Goal: Check status: Check status

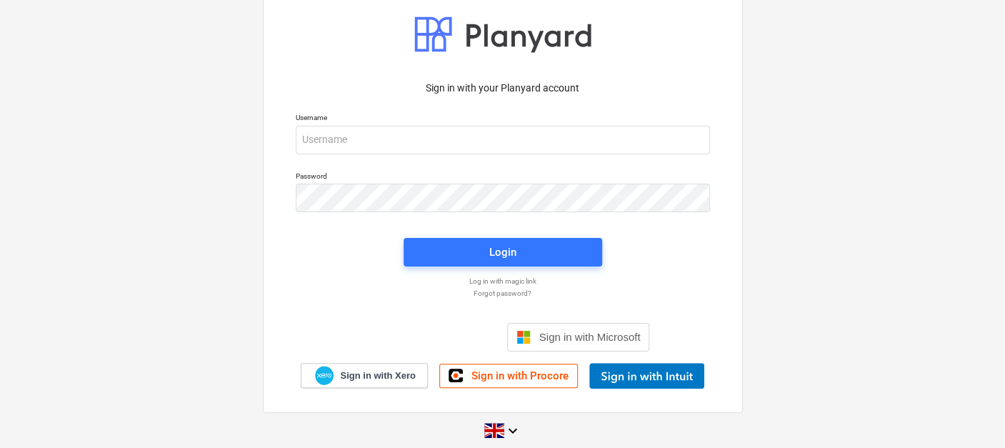
scroll to position [34, 0]
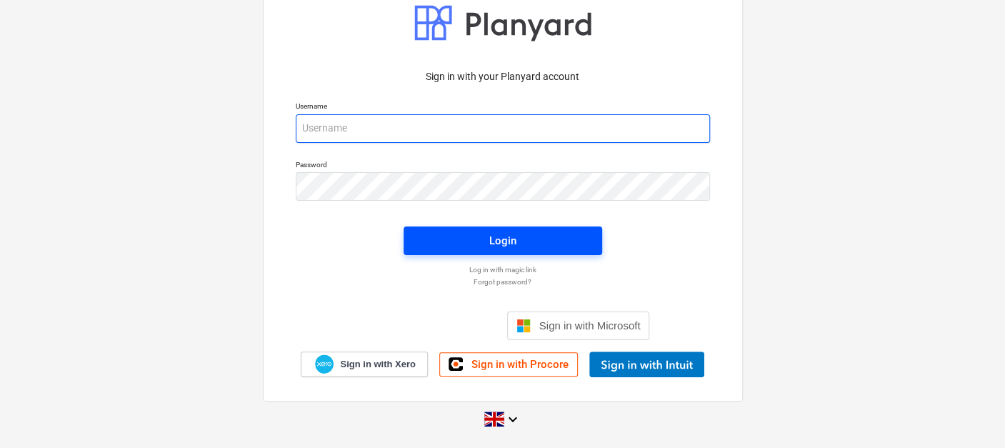
type input "[EMAIL_ADDRESS][DOMAIN_NAME]"
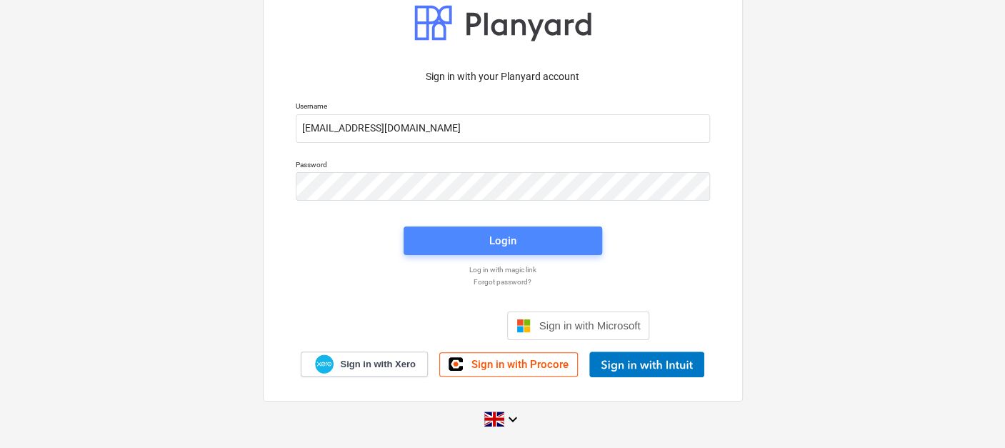
click at [520, 234] on span "Login" at bounding box center [503, 240] width 164 height 19
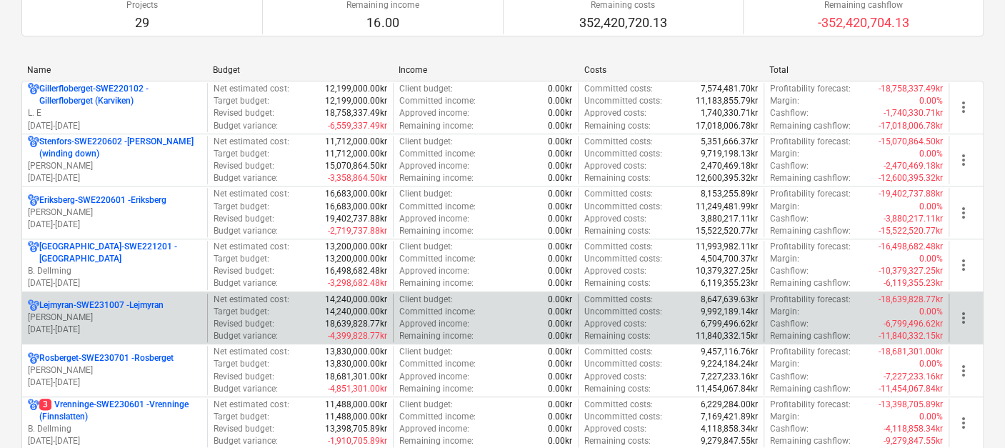
scroll to position [159, 0]
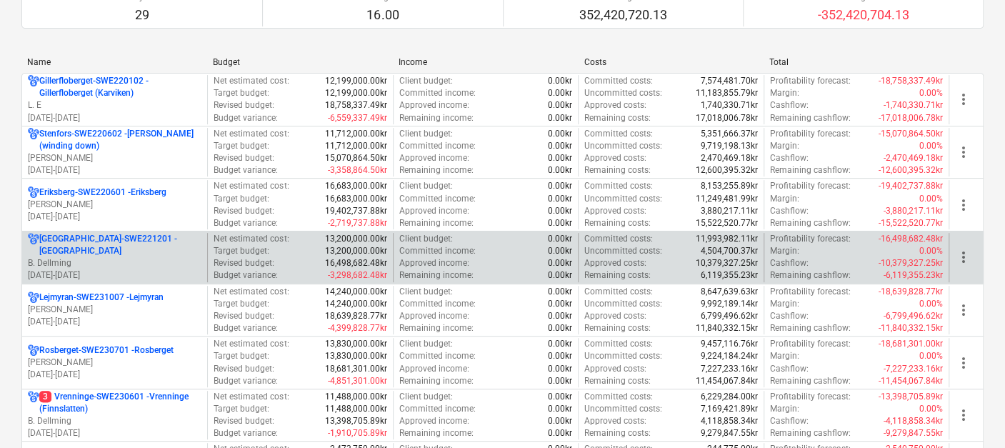
click at [114, 243] on p "[GEOGRAPHIC_DATA]-SWE221201 - [GEOGRAPHIC_DATA]" at bounding box center [120, 245] width 162 height 24
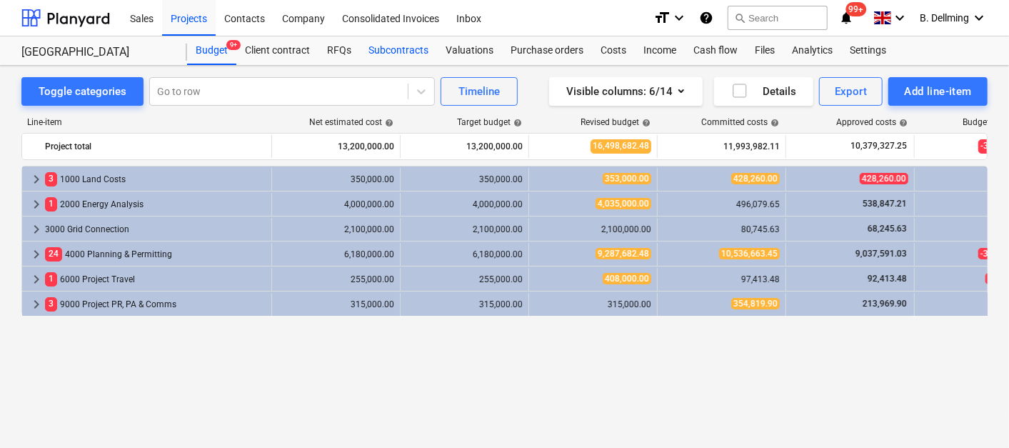
click at [392, 49] on div "Subcontracts" at bounding box center [398, 50] width 77 height 29
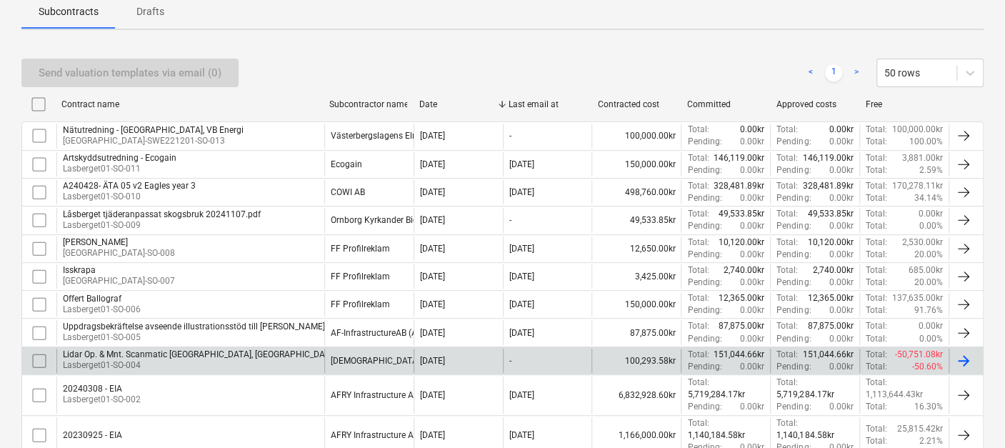
scroll to position [238, 0]
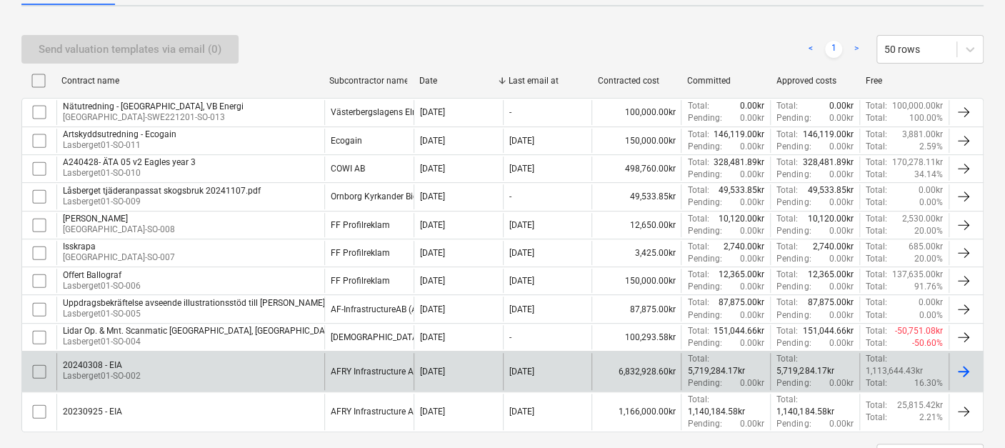
click at [144, 370] on div "20240308 - EIA Lasberget01-SO-002" at bounding box center [190, 371] width 268 height 36
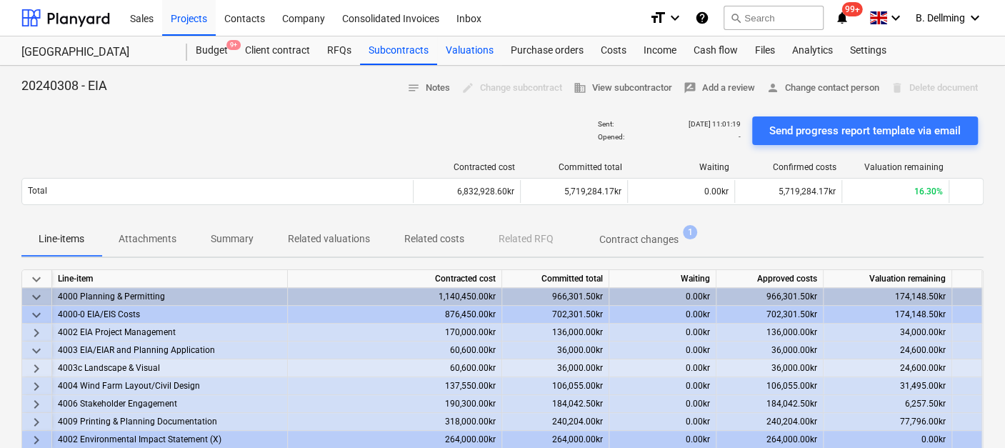
click at [469, 49] on div "Valuations" at bounding box center [469, 50] width 65 height 29
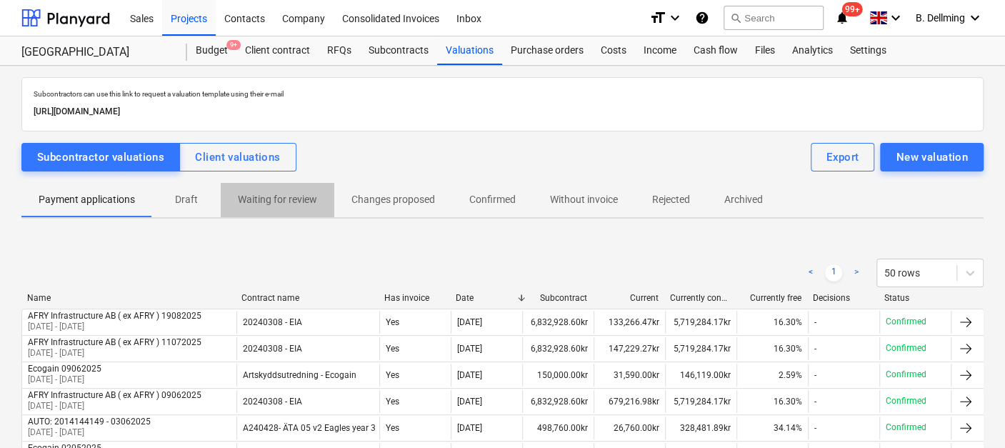
click at [284, 198] on p "Waiting for review" at bounding box center [277, 199] width 79 height 15
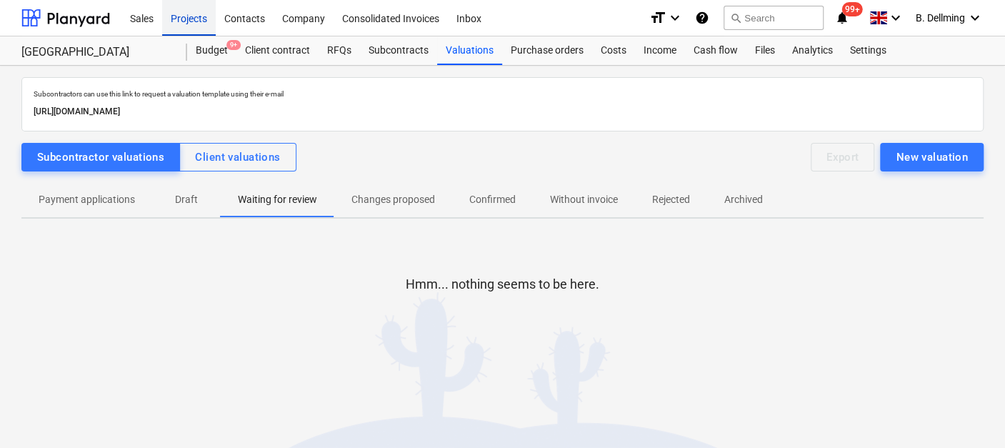
click at [187, 18] on div "Projects" at bounding box center [189, 17] width 54 height 36
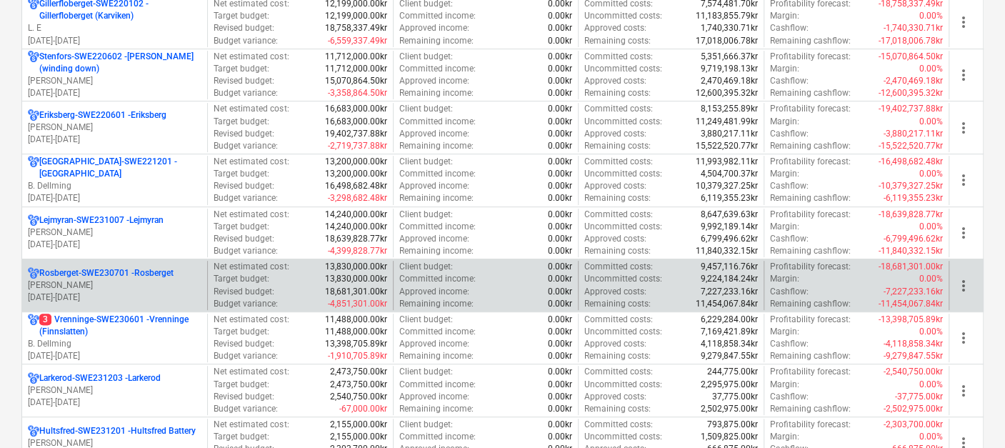
scroll to position [238, 0]
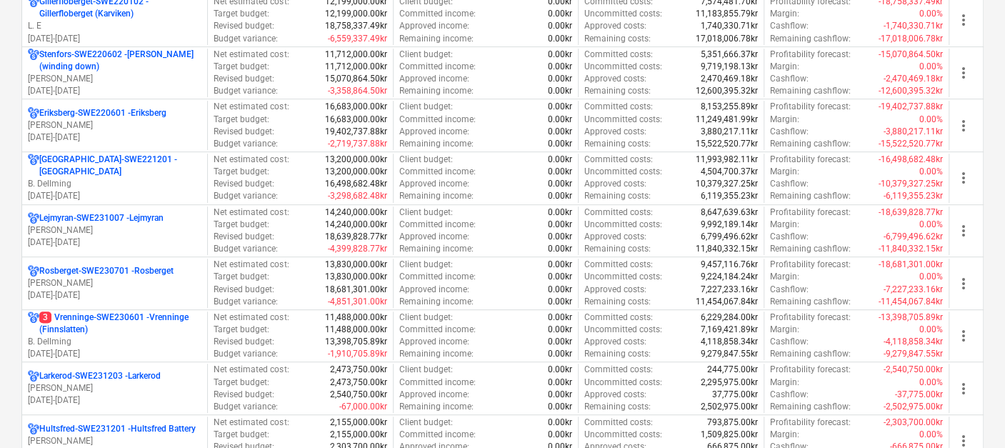
click at [95, 324] on p "3 Vrenninge-SWE230601 - Vrenninge (Finnslatten)" at bounding box center [120, 323] width 162 height 24
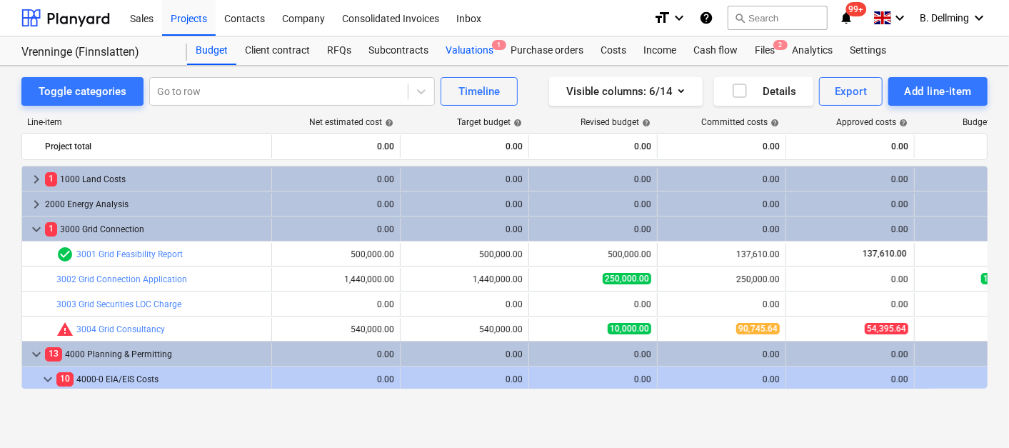
click at [482, 44] on div "Valuations 1" at bounding box center [469, 50] width 65 height 29
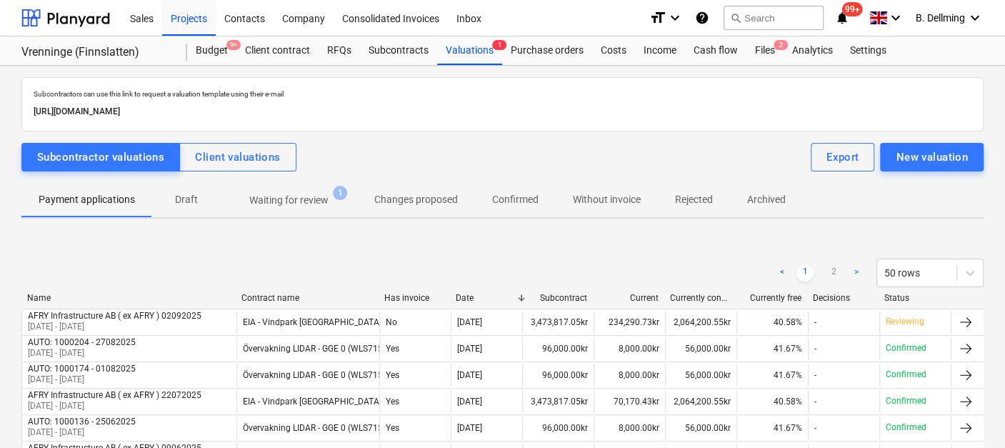
click at [284, 200] on p "Waiting for review" at bounding box center [288, 200] width 79 height 15
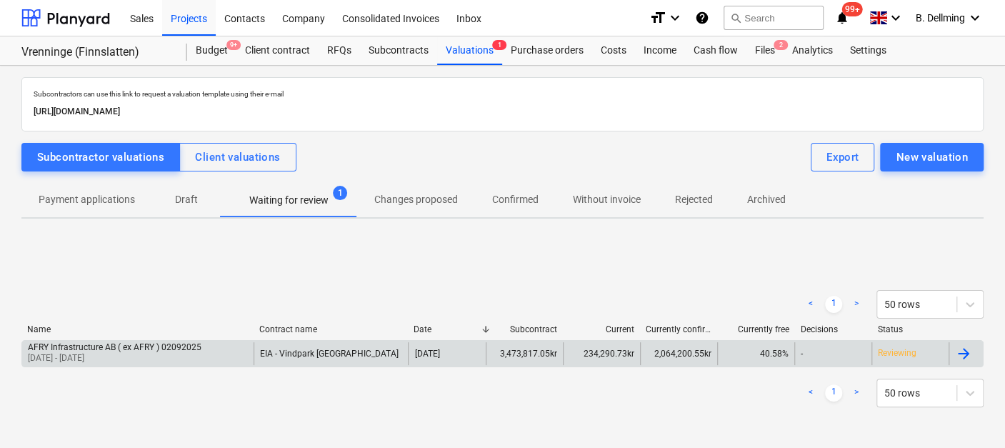
click at [897, 351] on p "Reviewing" at bounding box center [897, 353] width 39 height 12
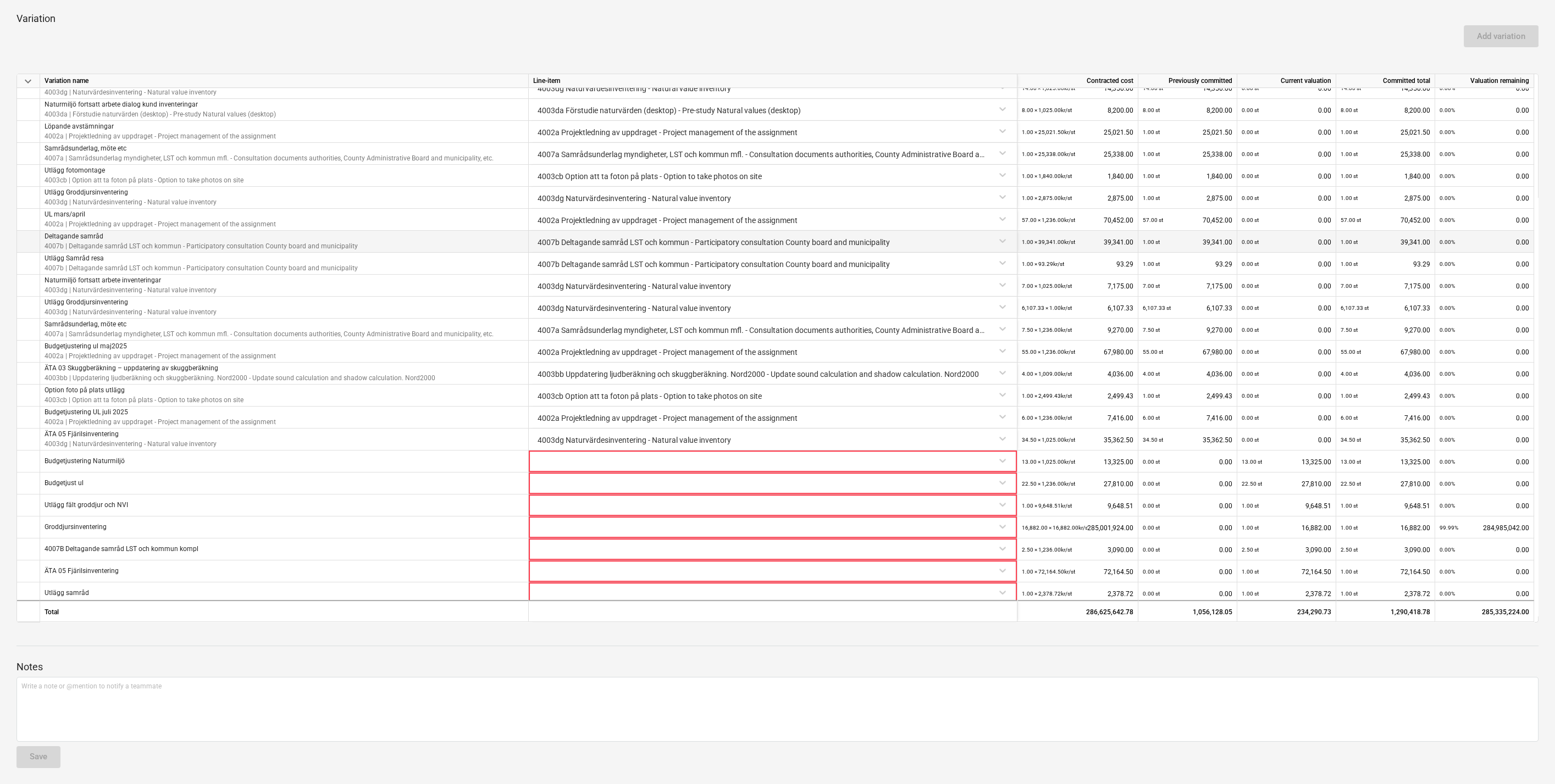
scroll to position [719, 0]
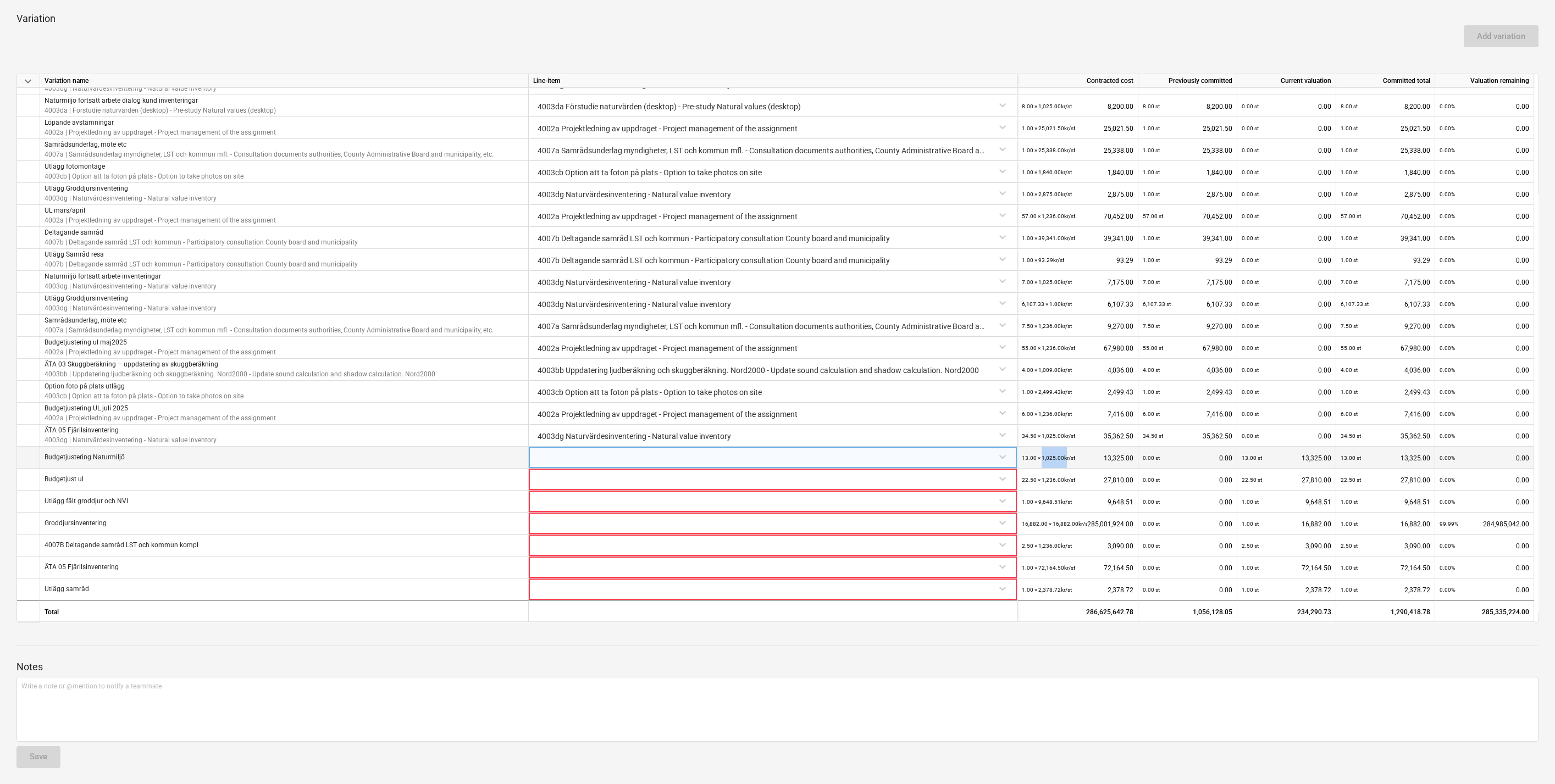
drag, startPoint x: 1040, startPoint y: 457, endPoint x: 1064, endPoint y: 457, distance: 24.0
click at [772, 344] on small "13.00 × 1,025.00kr / st" at bounding box center [1048, 458] width 53 height 6
drag, startPoint x: 1064, startPoint y: 457, endPoint x: 1045, endPoint y: 459, distance: 19.1
click at [772, 344] on div "13.00 × 1,025.00kr / st" at bounding box center [1048, 458] width 53 height 22
click at [772, 344] on small "13.00 × 1,025.00kr / st" at bounding box center [1048, 458] width 53 height 6
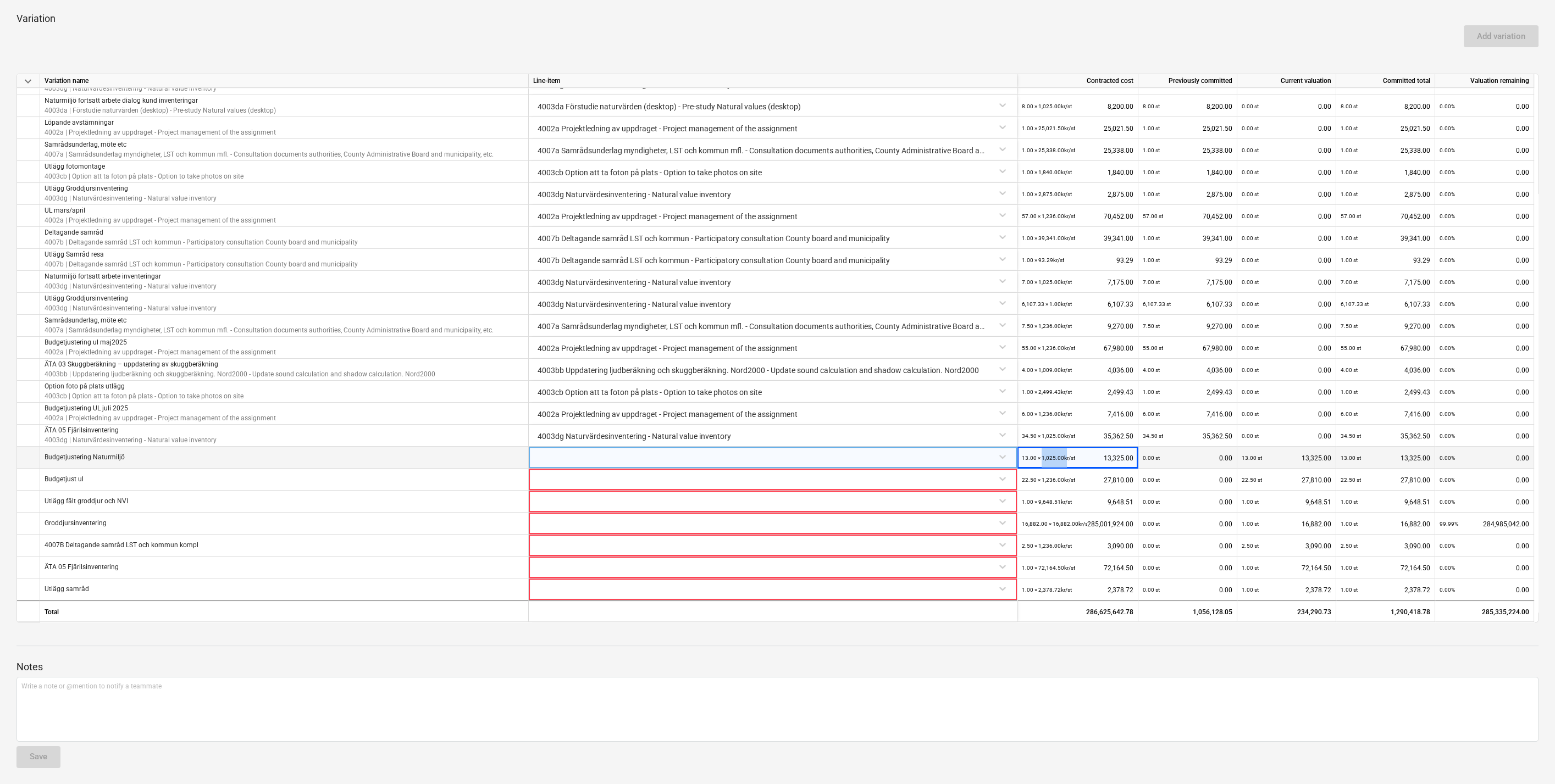
click at [772, 344] on small "13.00 × 1,025.00kr / st" at bounding box center [1048, 458] width 53 height 6
drag, startPoint x: 1049, startPoint y: 456, endPoint x: 1055, endPoint y: 455, distance: 6.1
click at [772, 344] on small "13.00 × 1,025.00kr / st" at bounding box center [1048, 458] width 53 height 6
drag, startPoint x: 1061, startPoint y: 456, endPoint x: 1046, endPoint y: 455, distance: 15.0
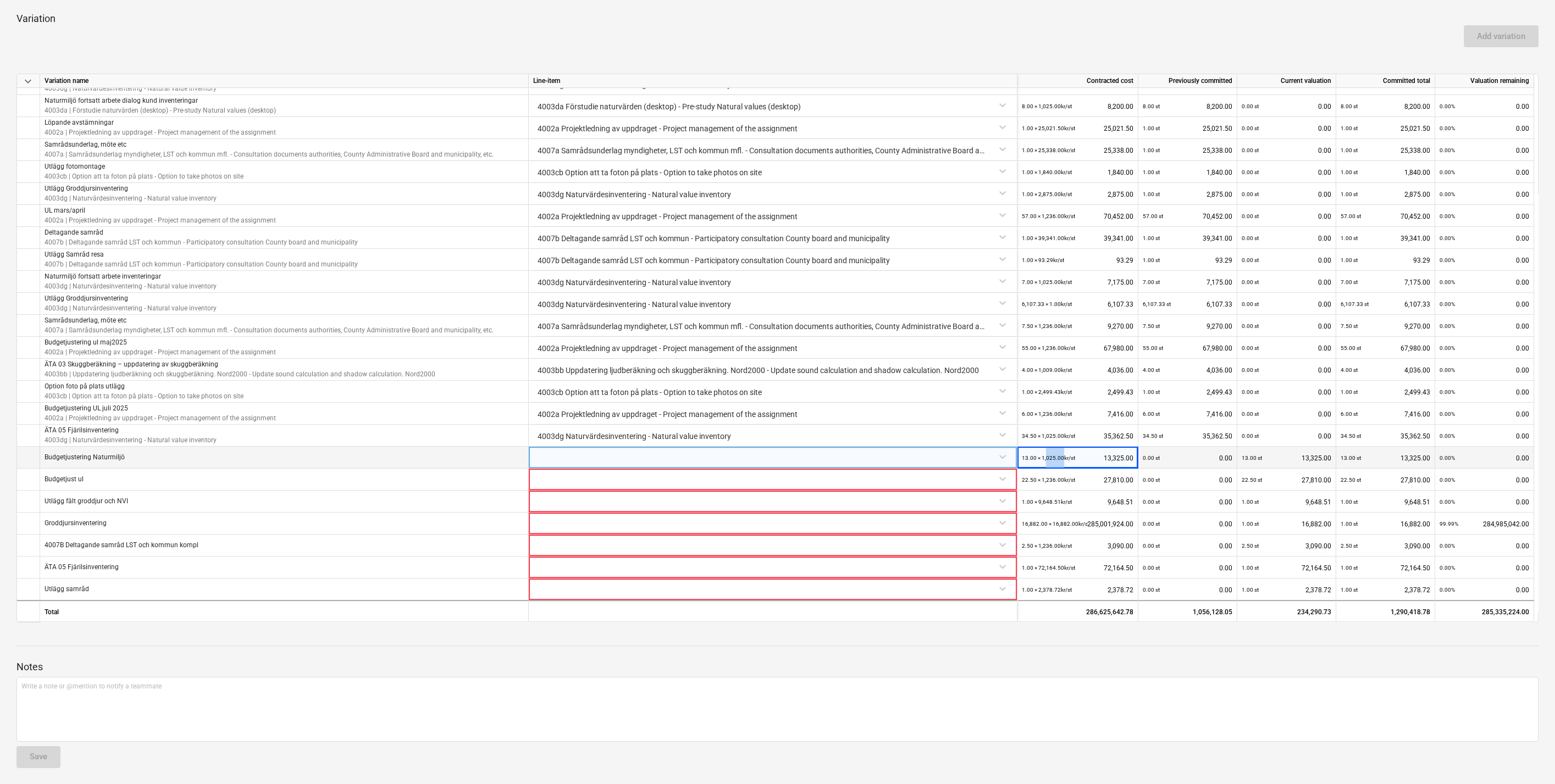
click at [772, 344] on small "13.00 × 1,025.00kr / st" at bounding box center [1048, 458] width 53 height 6
drag, startPoint x: 1046, startPoint y: 455, endPoint x: 1051, endPoint y: 453, distance: 5.4
click at [772, 344] on small "13.00 × 1,025.00kr / st" at bounding box center [1048, 458] width 53 height 6
